Goal: Find specific page/section: Find specific page/section

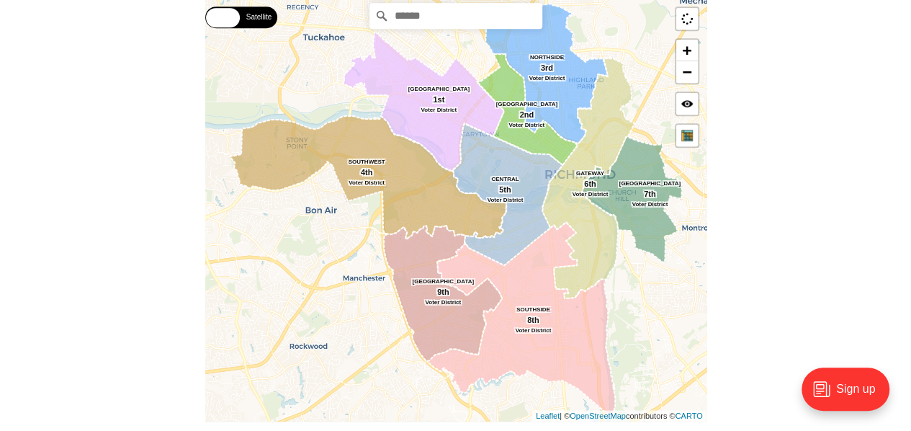
scroll to position [328, 0]
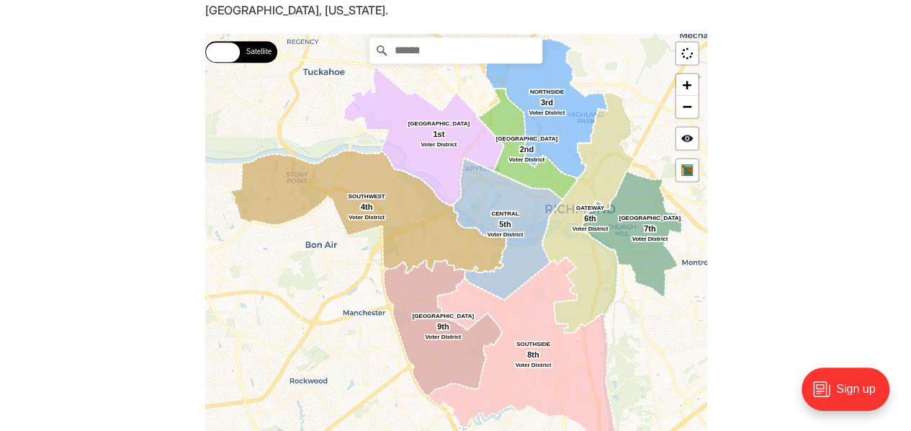
click at [910, 189] on html "City Government Education Events Features Local News Sports Donate Our Authors …" at bounding box center [455, 425] width 911 height 1506
click at [689, 106] on link "−" at bounding box center [687, 107] width 22 height 22
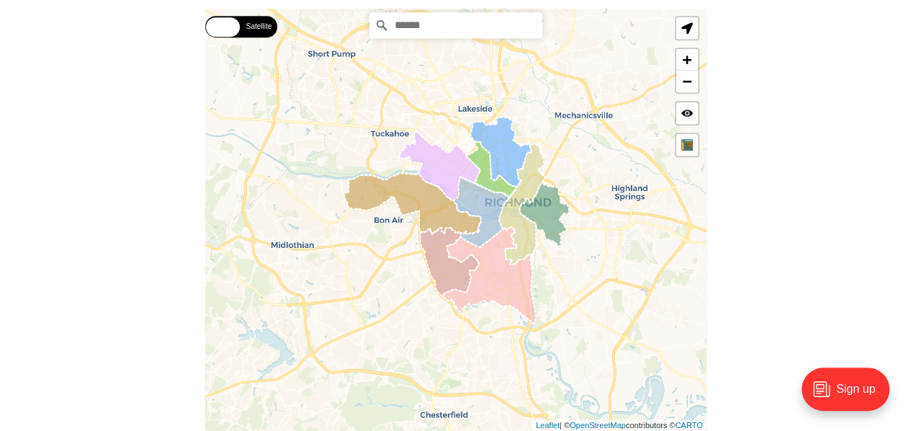
click at [407, 261] on div "Street Satellite Street Satellite [GEOGRAPHIC_DATA] SOUTHWEST [GEOGRAPHIC_DATA]…" at bounding box center [455, 220] width 501 height 422
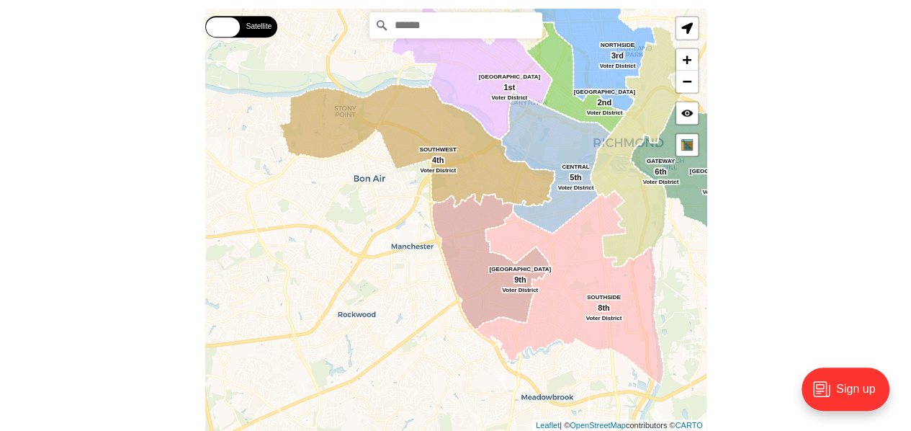
click at [407, 261] on div "Street Satellite Street Satellite [GEOGRAPHIC_DATA] SOUTHWEST [GEOGRAPHIC_DATA]…" at bounding box center [455, 220] width 501 height 422
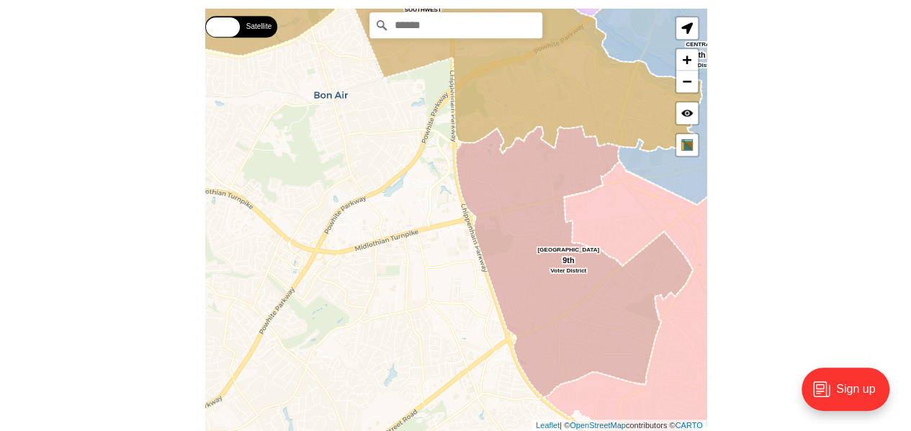
click at [434, 246] on div "Street Satellite Street Satellite [GEOGRAPHIC_DATA] SOUTHWEST [GEOGRAPHIC_DATA]…" at bounding box center [455, 220] width 501 height 422
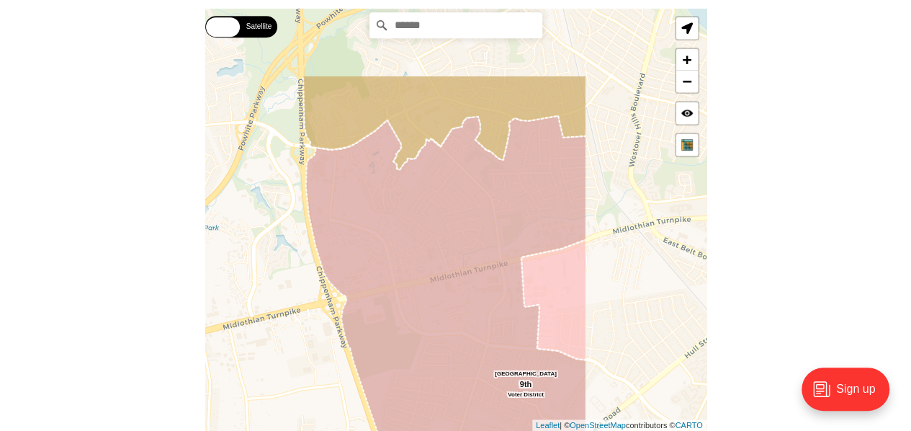
drag, startPoint x: 454, startPoint y: 256, endPoint x: 287, endPoint y: 364, distance: 199.3
click at [287, 364] on div "Street Satellite Street Satellite [GEOGRAPHIC_DATA] SOUTHWEST [GEOGRAPHIC_DATA]…" at bounding box center [455, 220] width 501 height 422
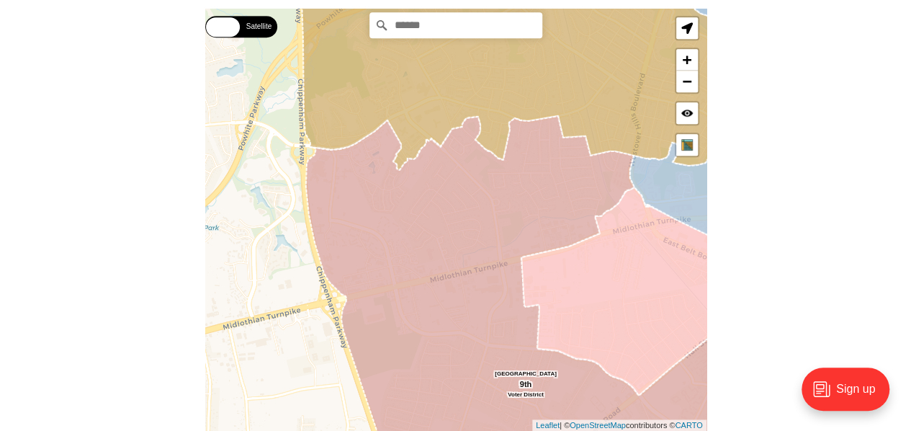
click at [451, 241] on icon at bounding box center [531, 295] width 452 height 359
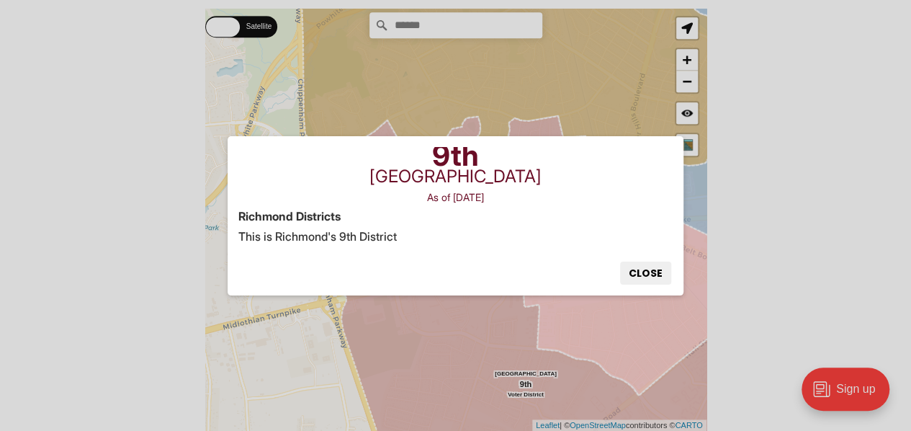
click at [451, 241] on p "This is Richmond's 9th District" at bounding box center [455, 236] width 434 height 20
click at [639, 269] on button "Close" at bounding box center [645, 272] width 51 height 23
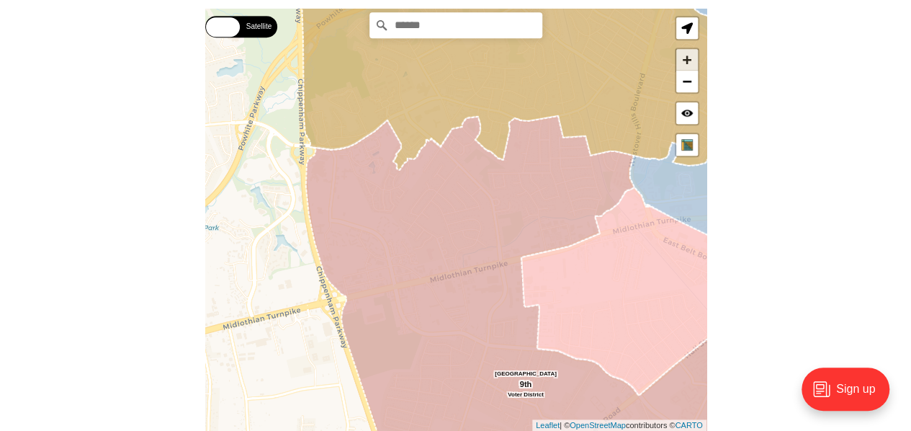
click at [686, 60] on link "+" at bounding box center [687, 60] width 22 height 22
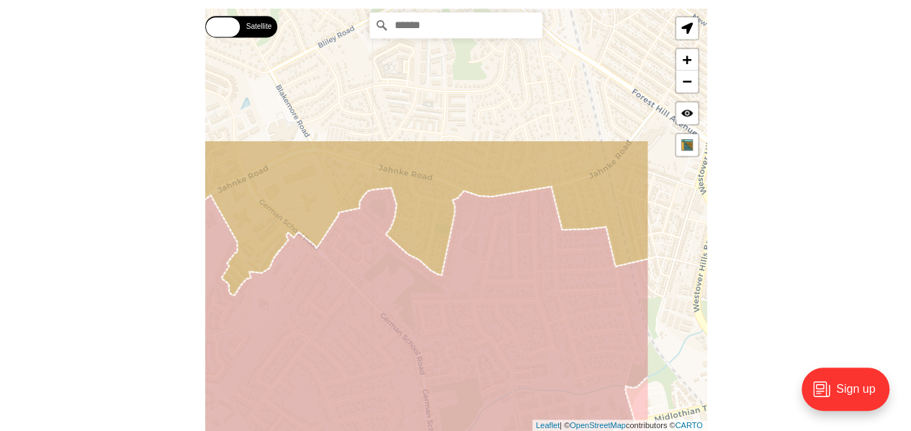
drag, startPoint x: 611, startPoint y: 89, endPoint x: 501, endPoint y: 264, distance: 207.0
click at [501, 264] on icon at bounding box center [348, 417] width 602 height 462
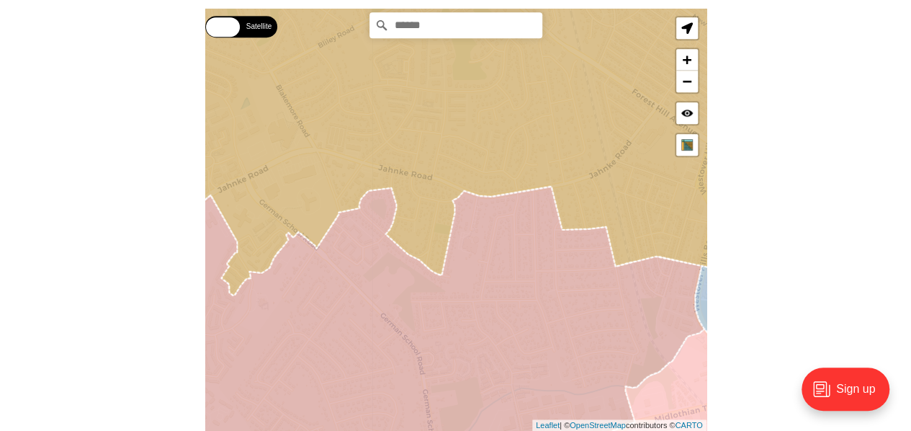
click at [422, 192] on icon at bounding box center [455, 130] width 604 height 330
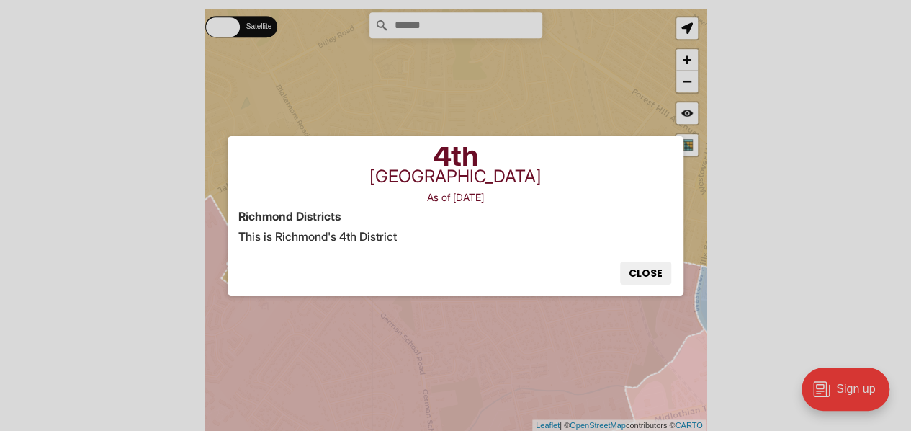
click at [422, 192] on div "4th Richmond Southwest As of [DATE] [GEOGRAPHIC_DATA] Districts This is Richmon…" at bounding box center [455, 196] width 434 height 99
click at [647, 264] on button "Close" at bounding box center [645, 272] width 51 height 23
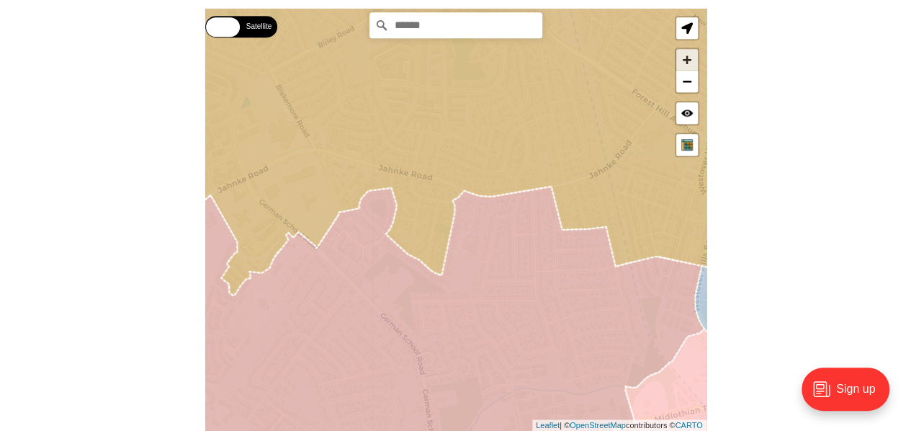
click at [685, 64] on link "+" at bounding box center [687, 60] width 22 height 22
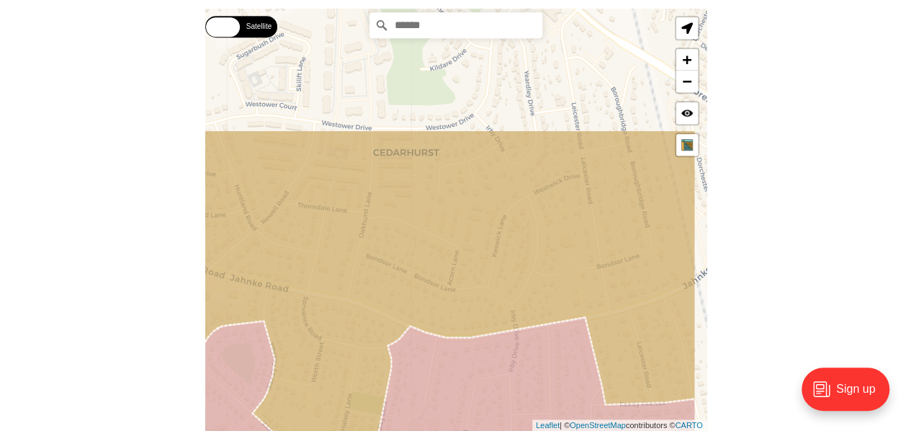
drag, startPoint x: 528, startPoint y: 111, endPoint x: 447, endPoint y: 299, distance: 204.8
click at [447, 297] on icon at bounding box center [393, 312] width 604 height 364
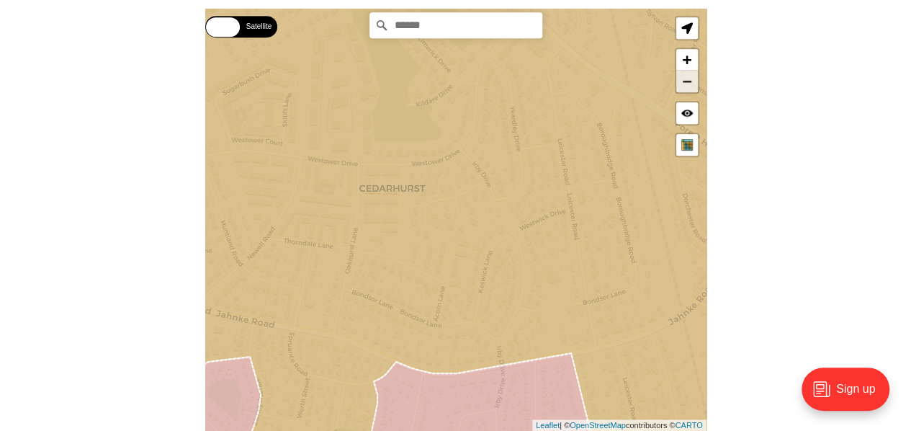
click at [693, 80] on link "−" at bounding box center [687, 82] width 22 height 22
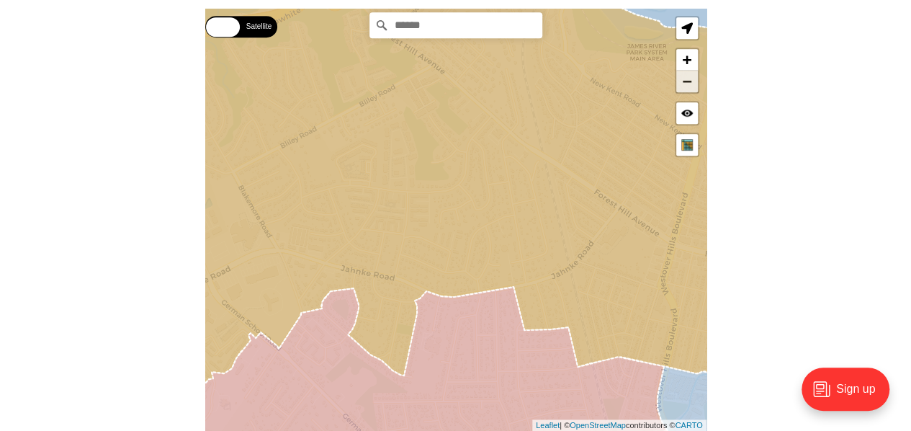
click at [693, 80] on link "−" at bounding box center [687, 82] width 22 height 22
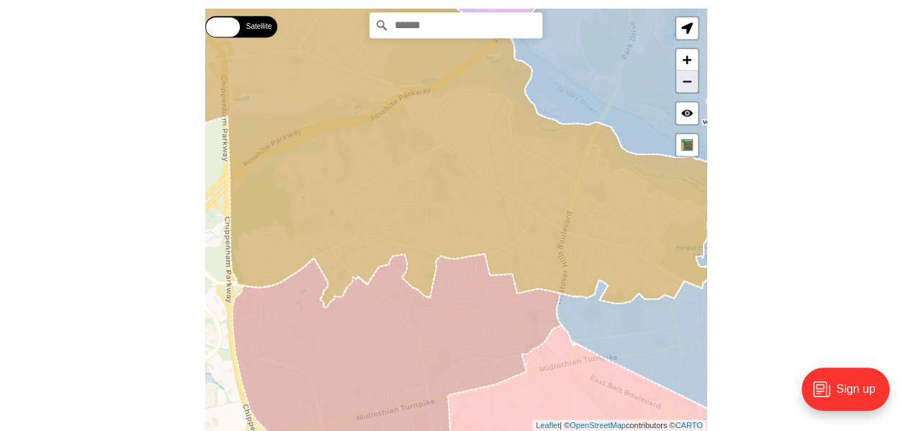
click at [693, 80] on link "−" at bounding box center [687, 82] width 22 height 22
